Goal: Transaction & Acquisition: Purchase product/service

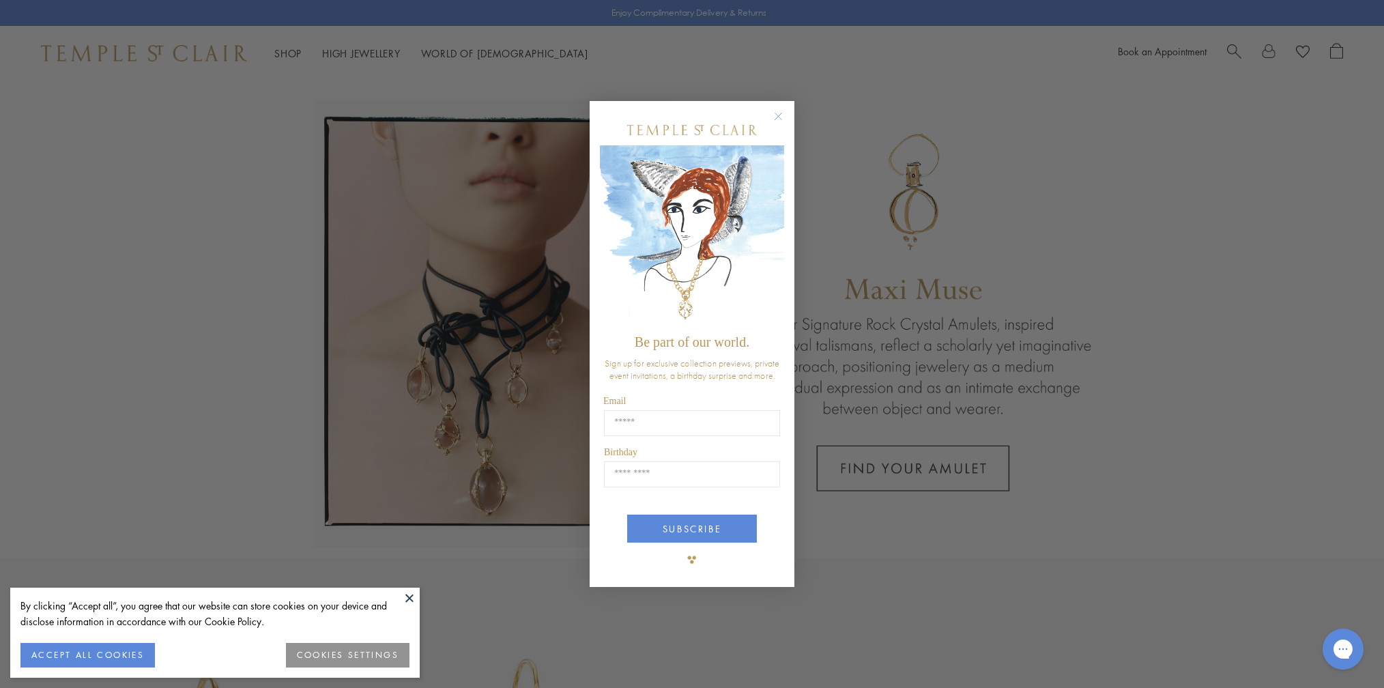
click at [775, 122] on circle "Close dialog" at bounding box center [779, 117] width 16 height 16
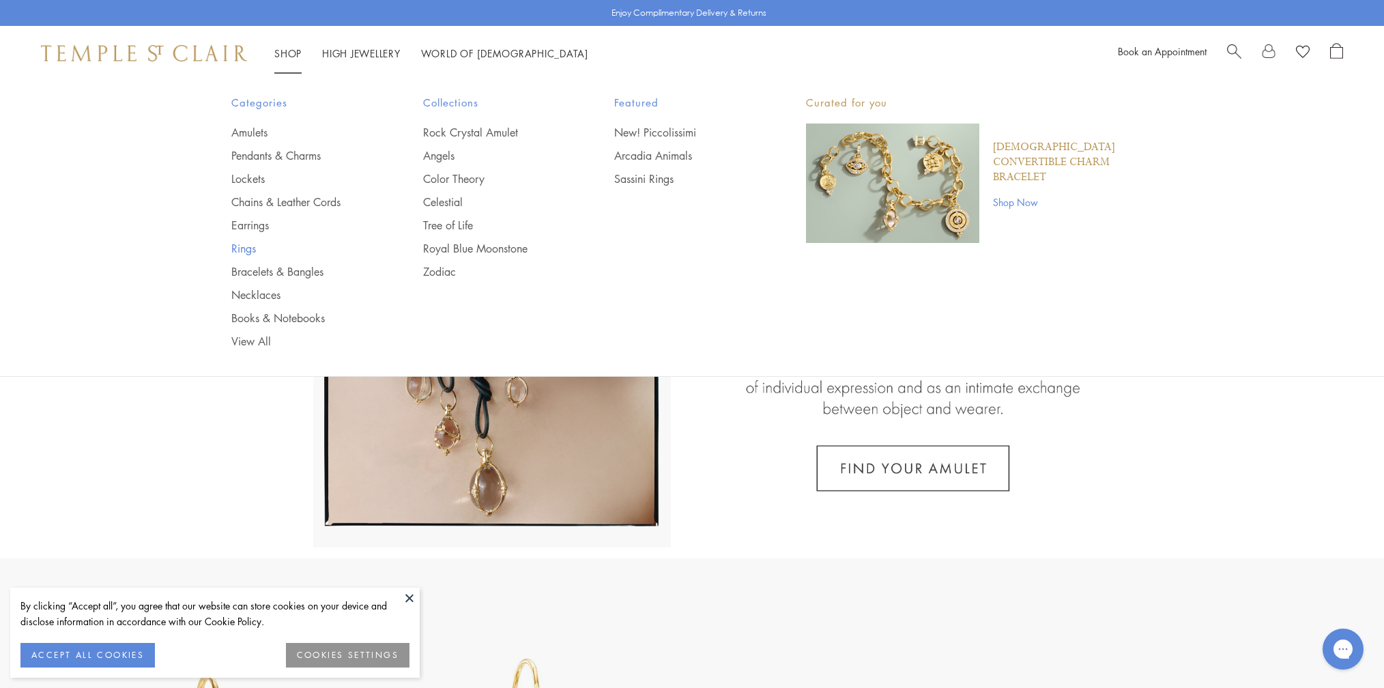
click at [244, 246] on link "Rings" at bounding box center [299, 248] width 137 height 15
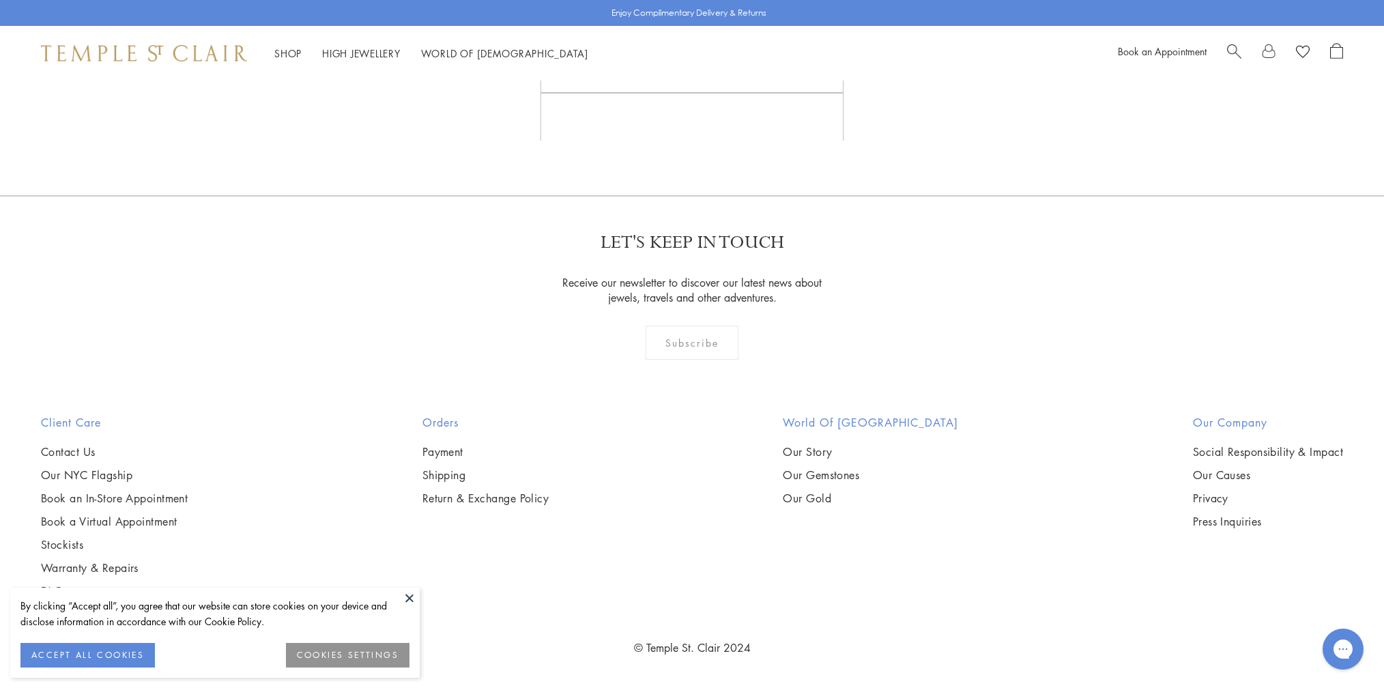
scroll to position [3261, 0]
click at [0, 0] on img at bounding box center [0, 0] width 0 height 0
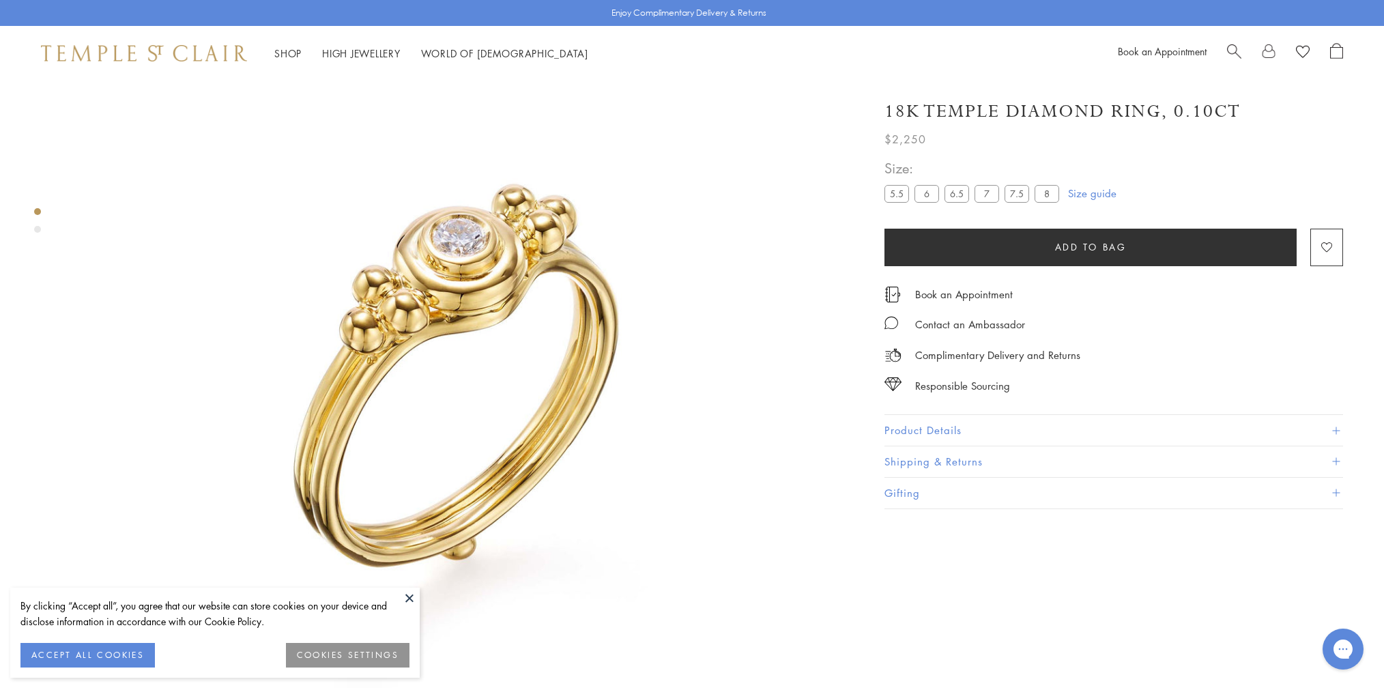
scroll to position [72, 0]
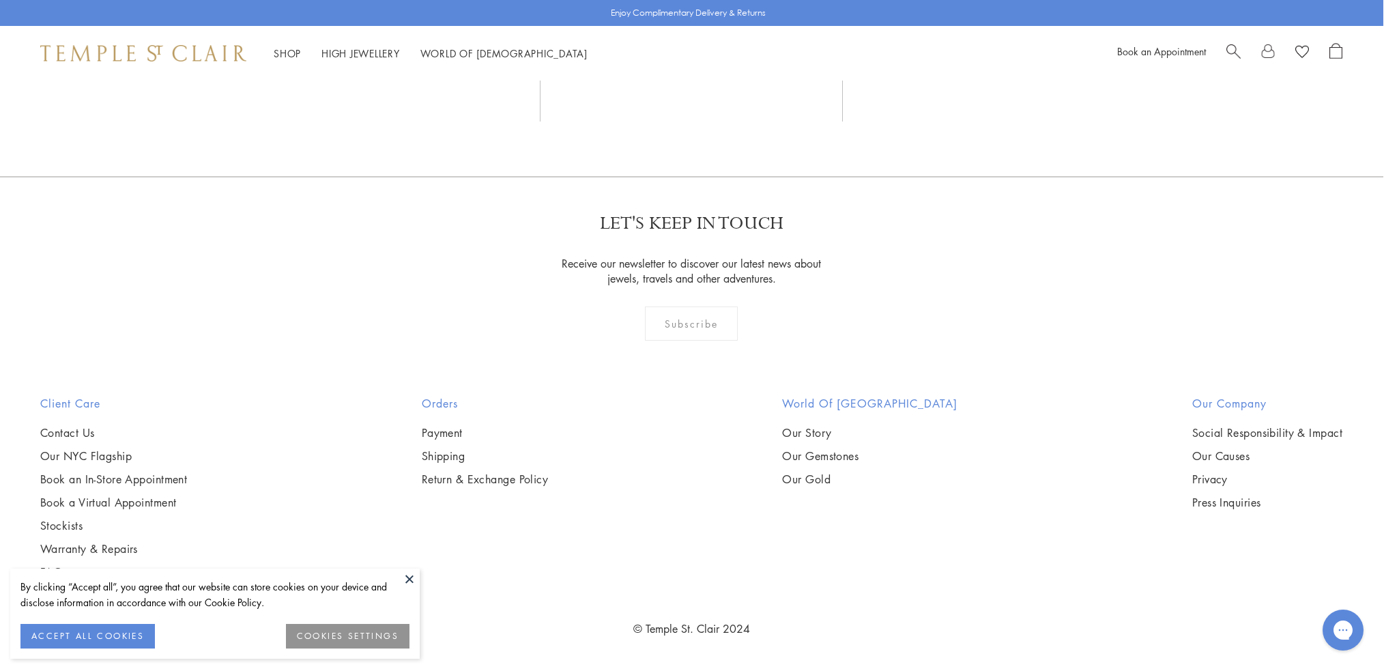
scroll to position [3588, 1]
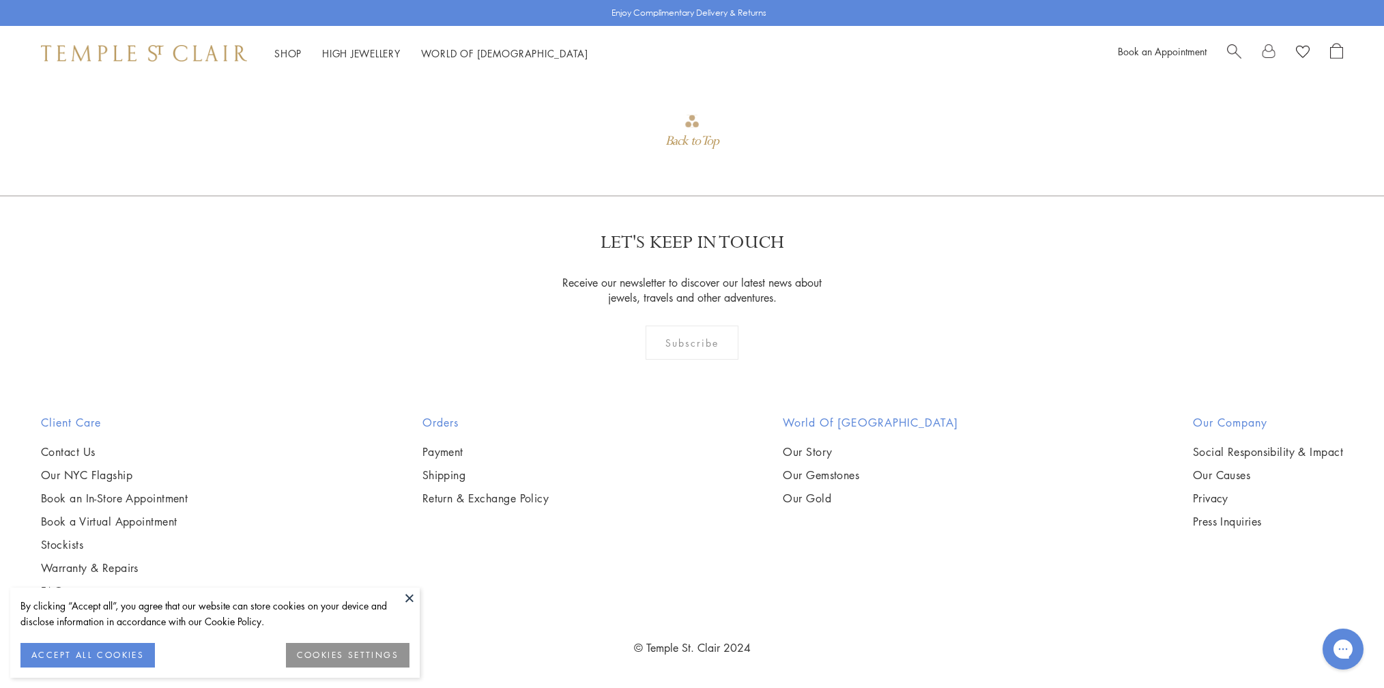
scroll to position [2177, 0]
